Goal: Obtain resource: Download file/media

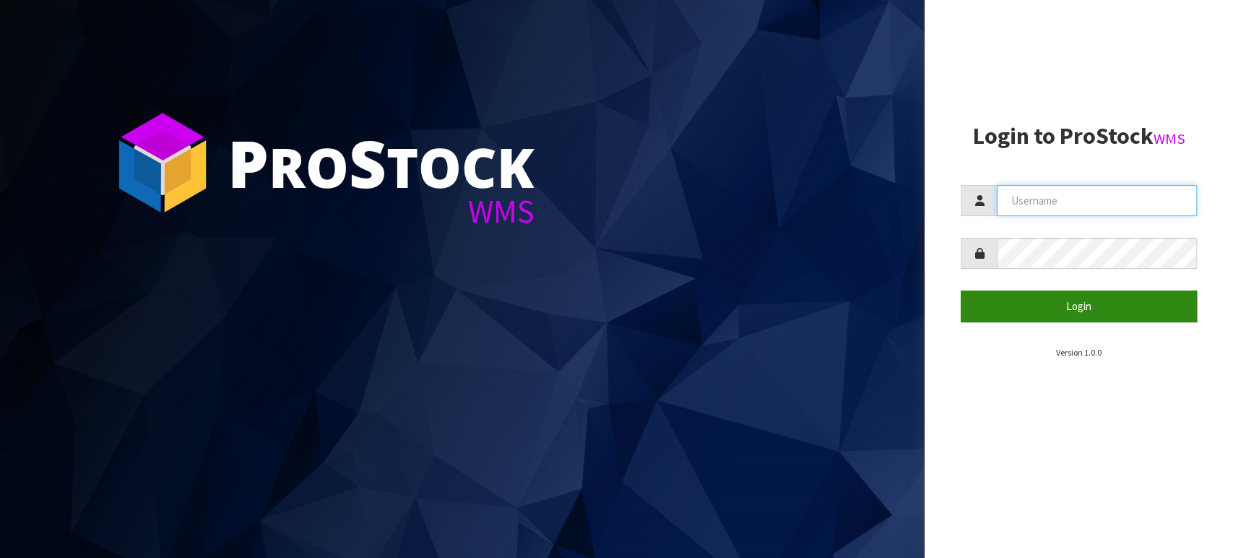
type input "TABLETENNIS"
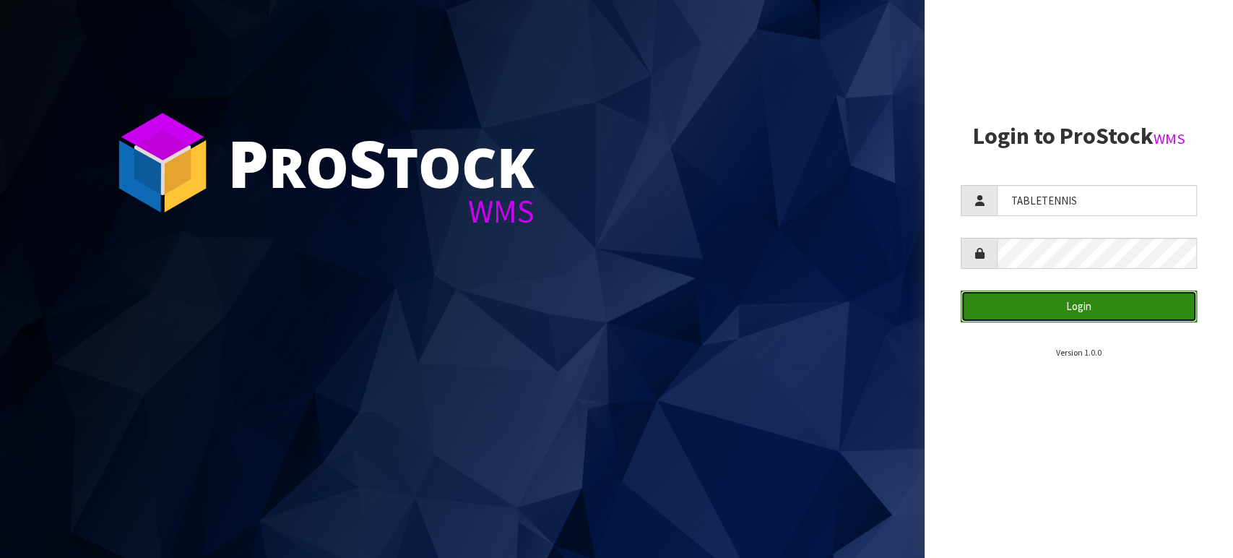
click at [1077, 297] on button "Login" at bounding box center [1079, 305] width 236 height 31
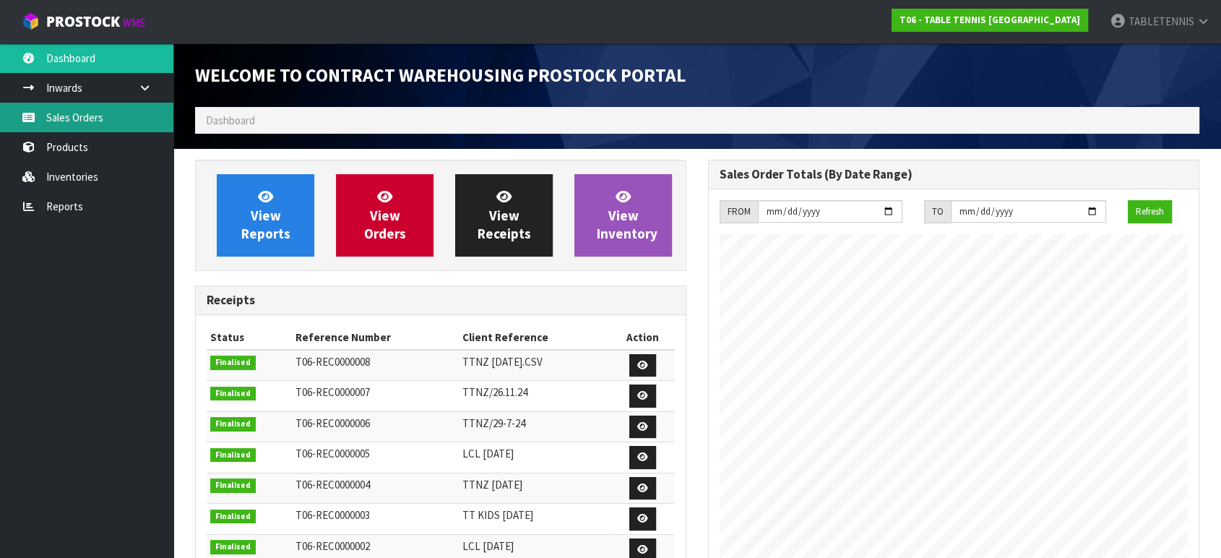
click at [97, 118] on link "Sales Orders" at bounding box center [86, 118] width 173 height 30
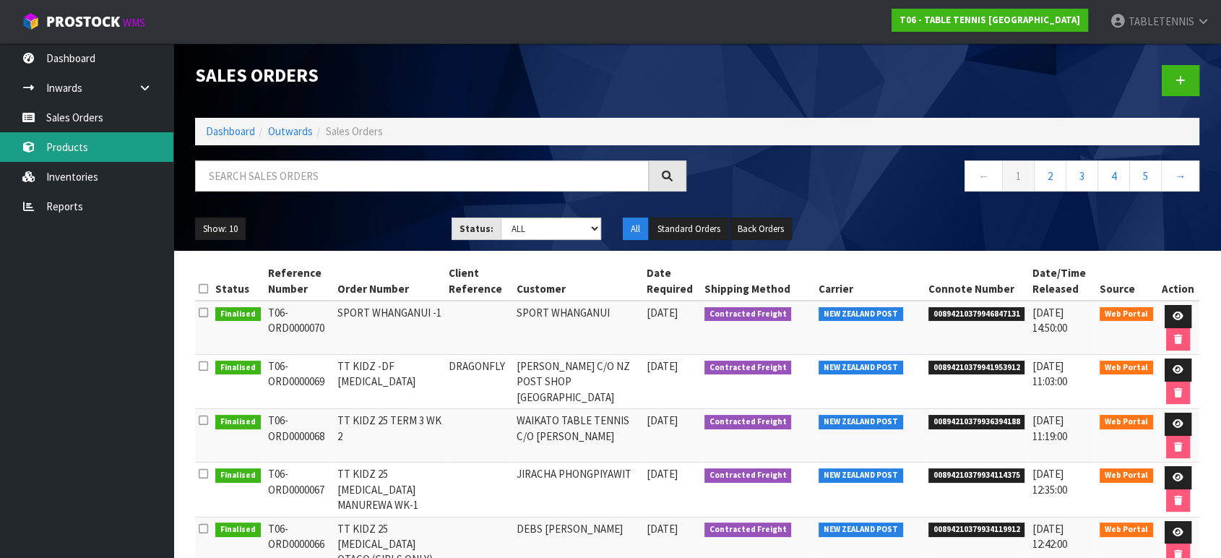
click at [104, 151] on link "Products" at bounding box center [86, 147] width 173 height 30
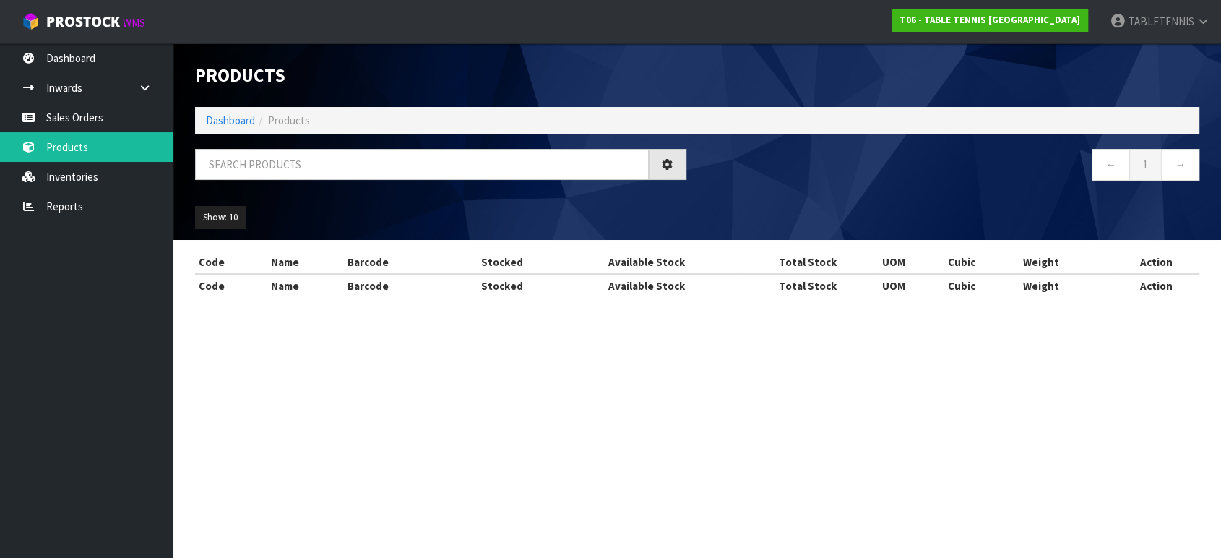
click at [106, 178] on div "Products Import Products Drop file here to import csv template Dashboard Produc…" at bounding box center [610, 162] width 1221 height 324
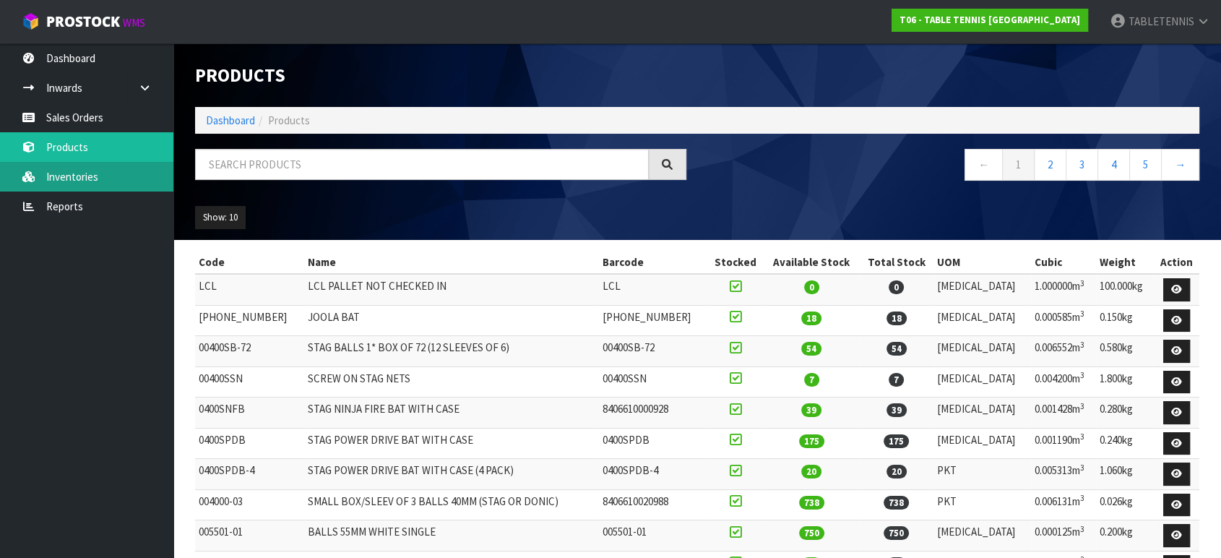
click at [90, 176] on link "Inventories" at bounding box center [86, 177] width 173 height 30
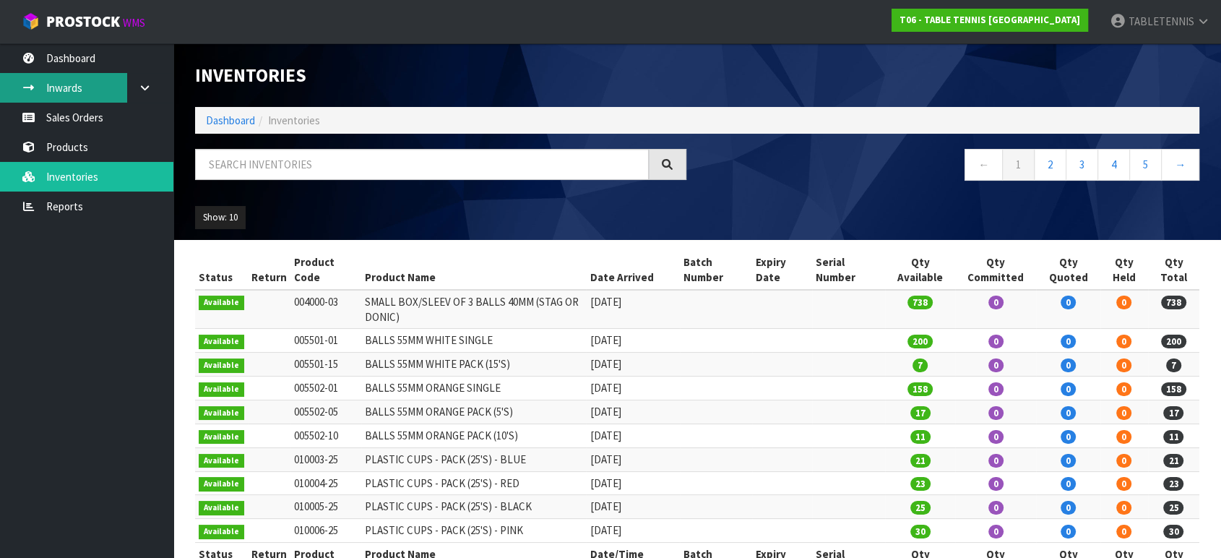
click at [87, 74] on link "Inwards" at bounding box center [86, 88] width 173 height 30
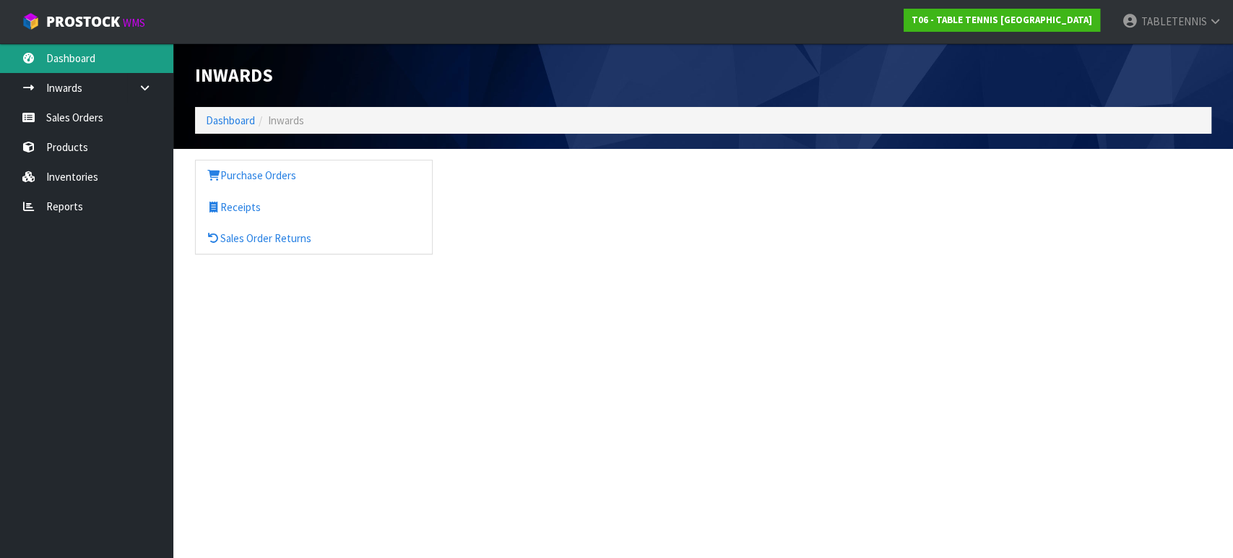
click at [87, 61] on link "Dashboard" at bounding box center [86, 58] width 173 height 30
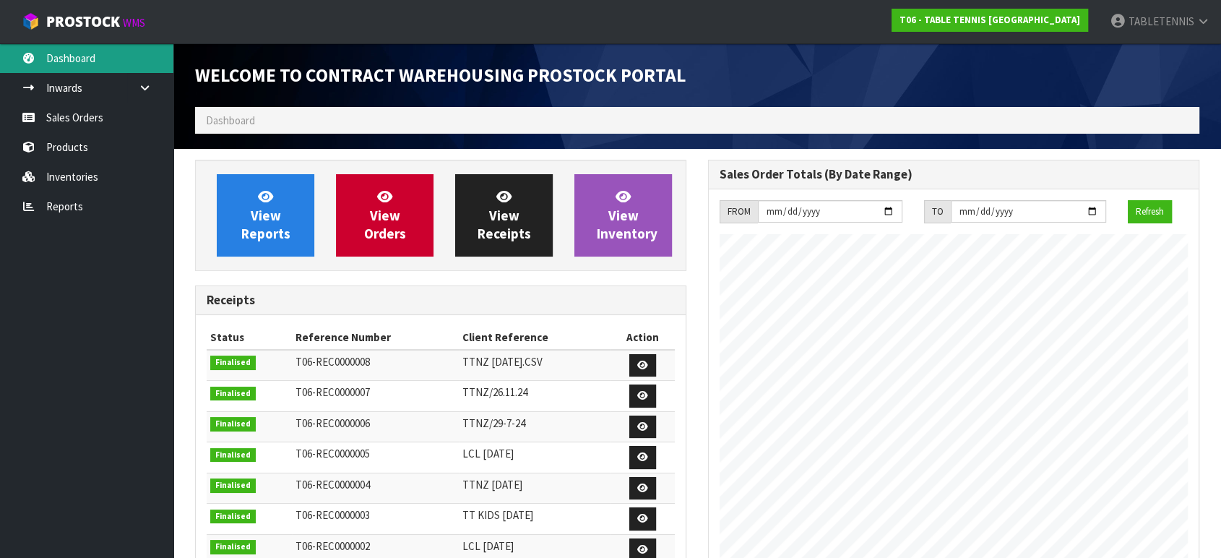
scroll to position [590, 512]
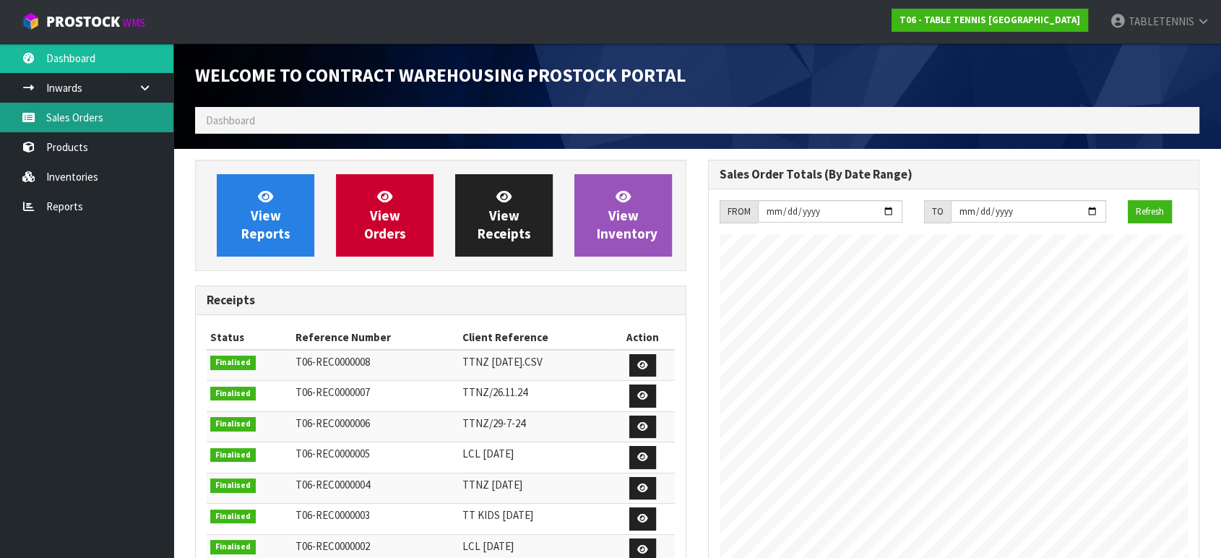
click at [90, 108] on link "Sales Orders" at bounding box center [86, 118] width 173 height 30
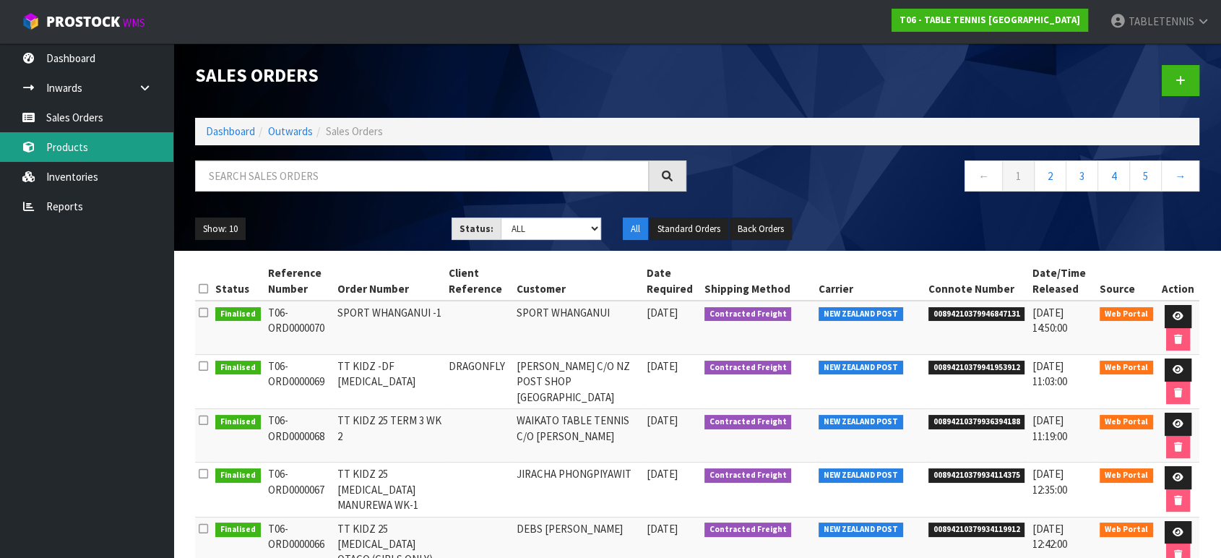
click at [87, 145] on link "Products" at bounding box center [86, 147] width 173 height 30
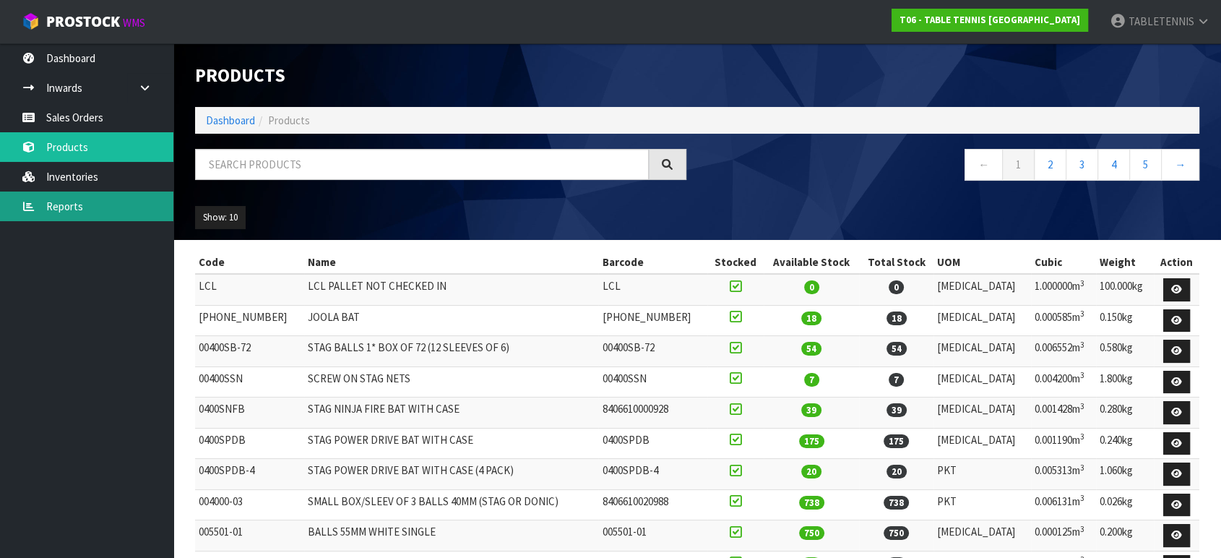
click at [98, 207] on link "Reports" at bounding box center [86, 206] width 173 height 30
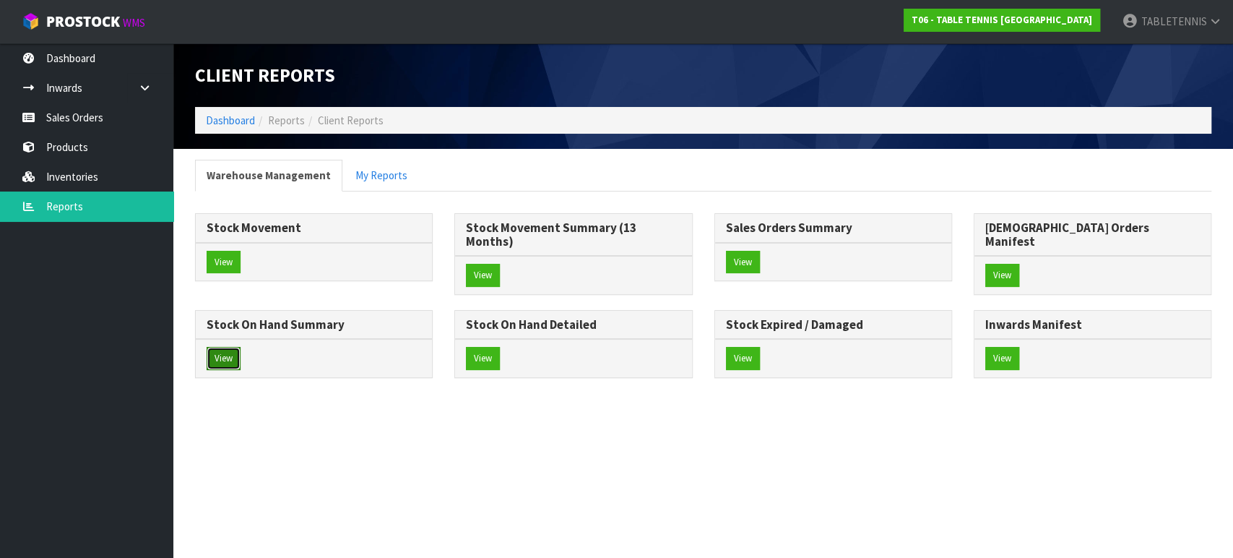
click at [231, 347] on button "View" at bounding box center [224, 358] width 34 height 23
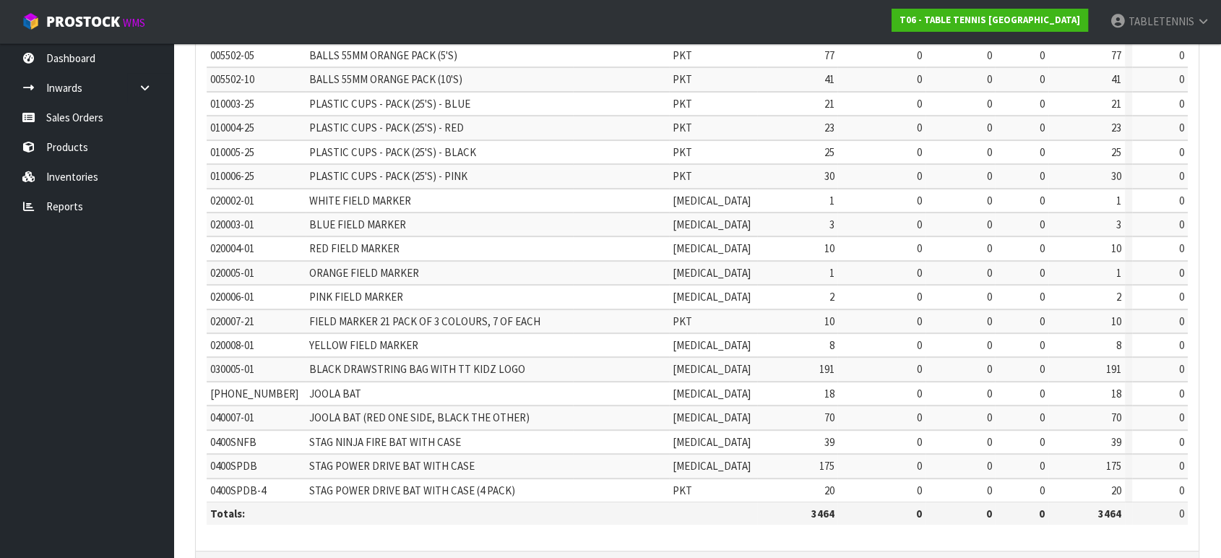
scroll to position [435, 0]
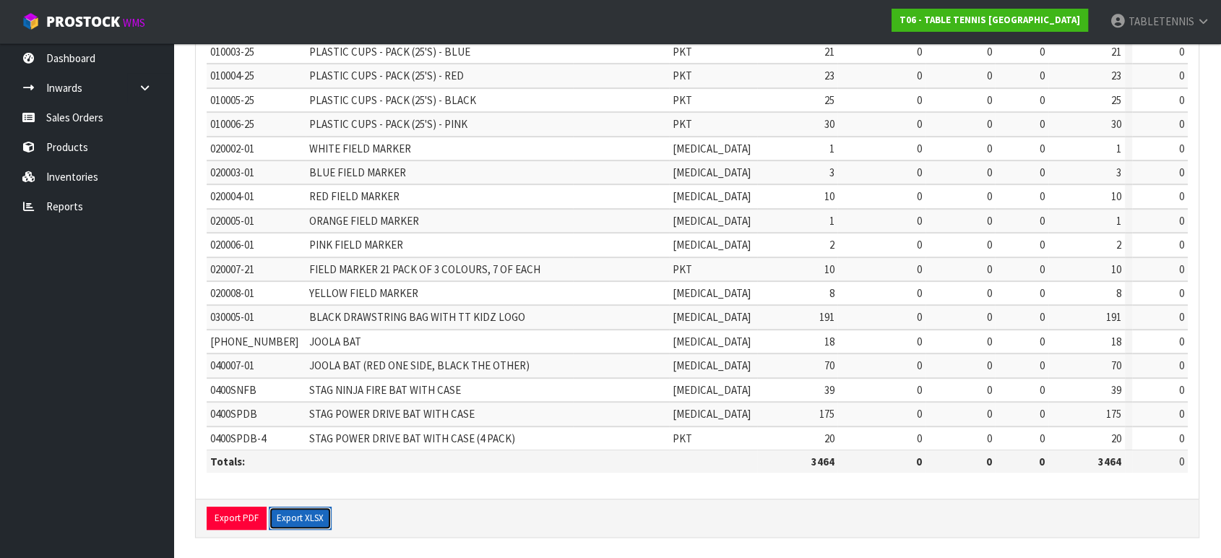
click at [289, 515] on button "Export XLSX" at bounding box center [300, 518] width 63 height 23
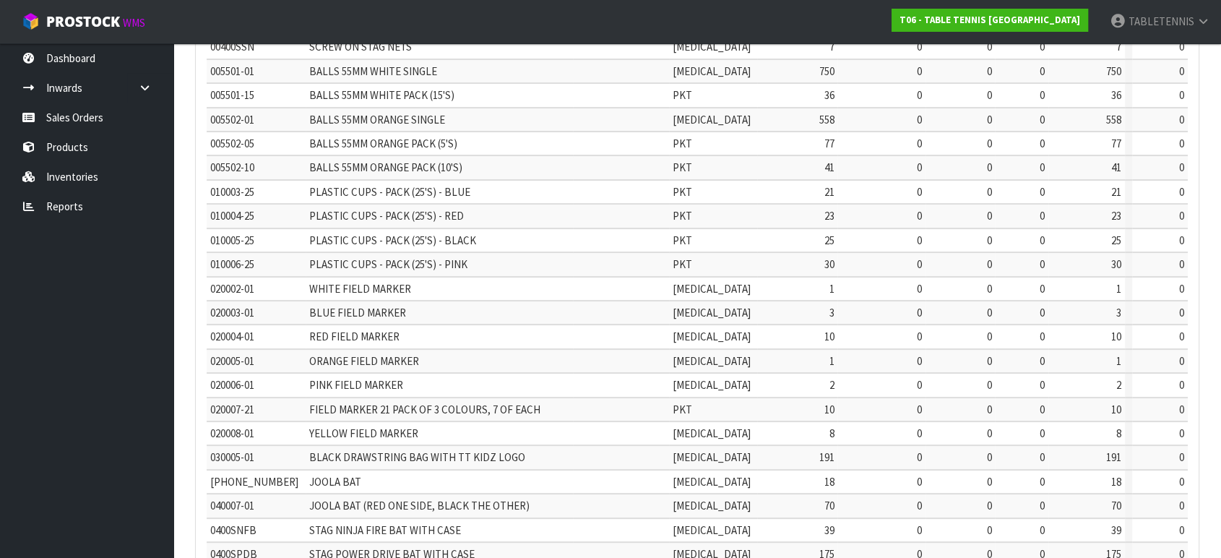
scroll to position [194, 0]
